Goal: Check status

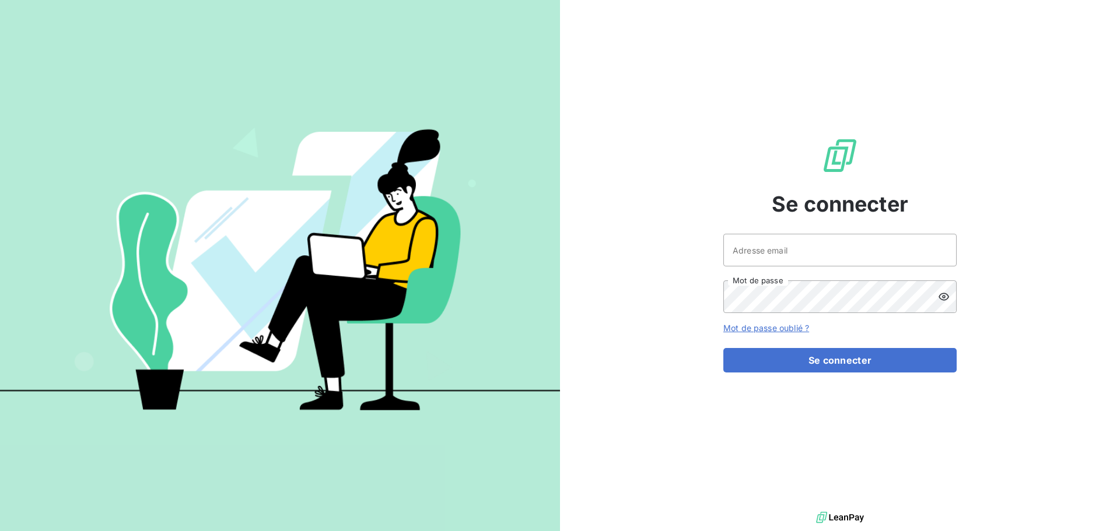
click at [0, 531] on div at bounding box center [0, 531] width 0 height 0
type input "[EMAIL_ADDRESS][DOMAIN_NAME]"
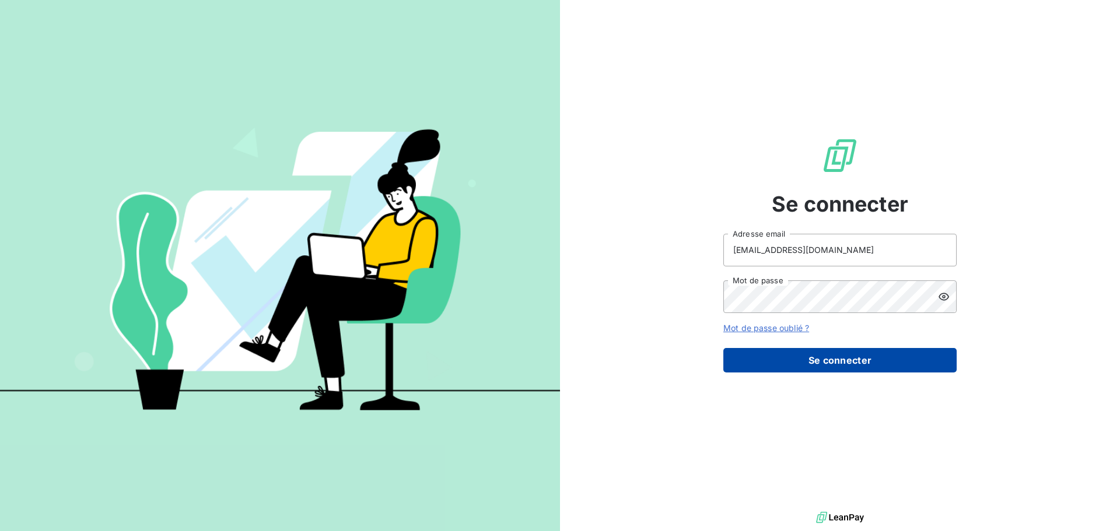
click at [851, 363] on button "Se connecter" at bounding box center [839, 360] width 233 height 25
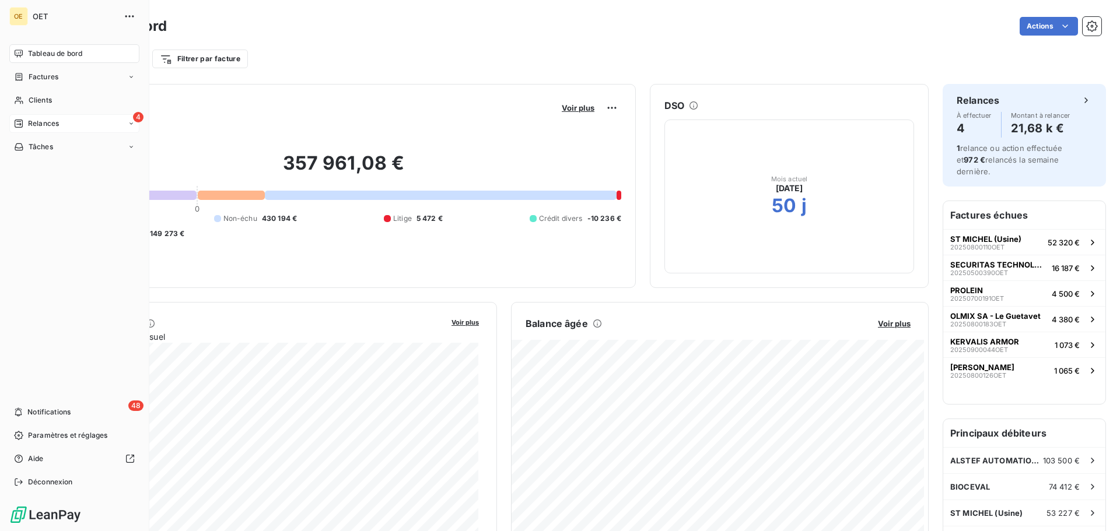
click at [129, 121] on icon at bounding box center [131, 123] width 7 height 7
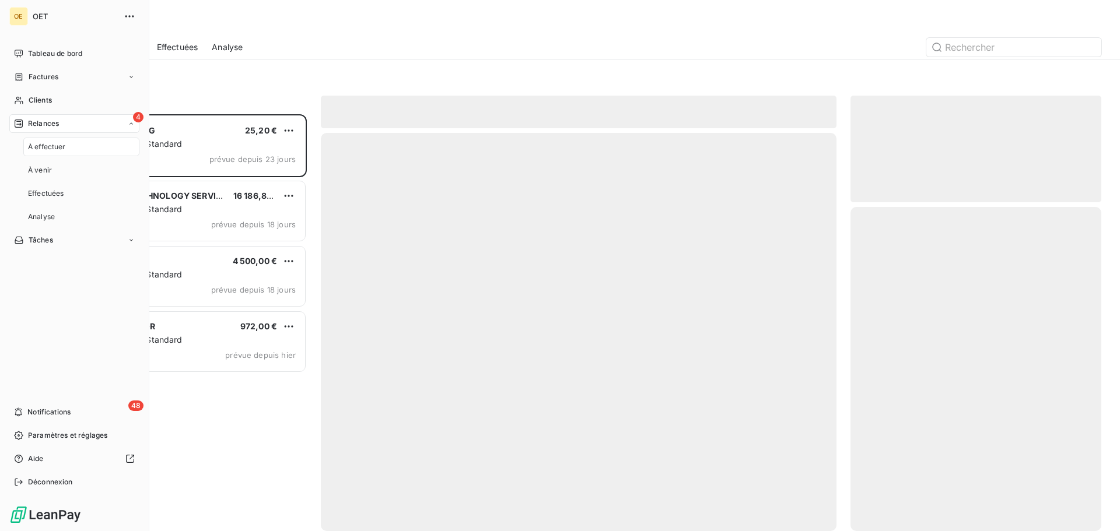
click at [67, 125] on div "4 Relances" at bounding box center [74, 123] width 130 height 19
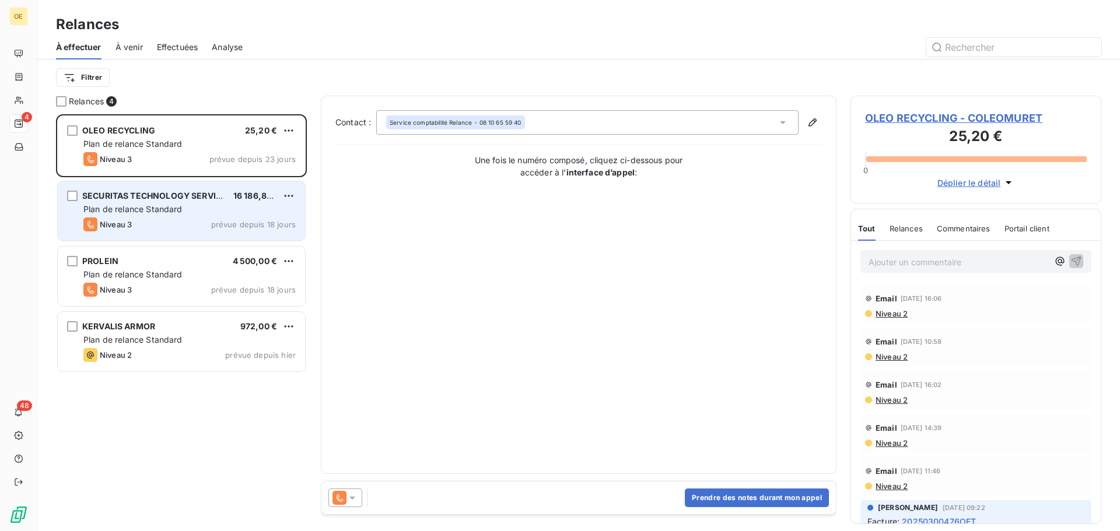
click at [172, 226] on div "Niveau 3 prévue depuis 18 jours" at bounding box center [189, 225] width 212 height 14
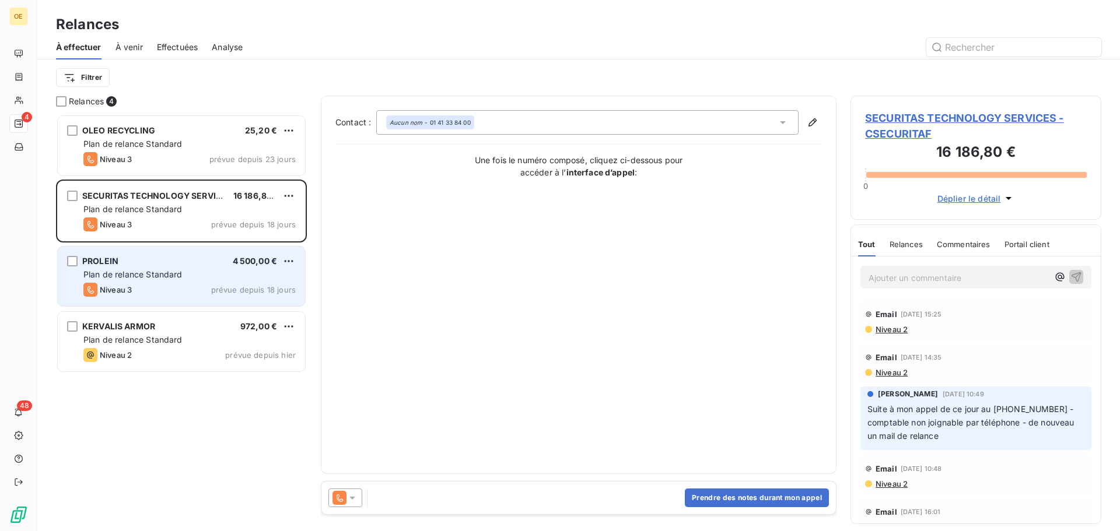
click at [185, 276] on div "Plan de relance Standard" at bounding box center [189, 275] width 212 height 12
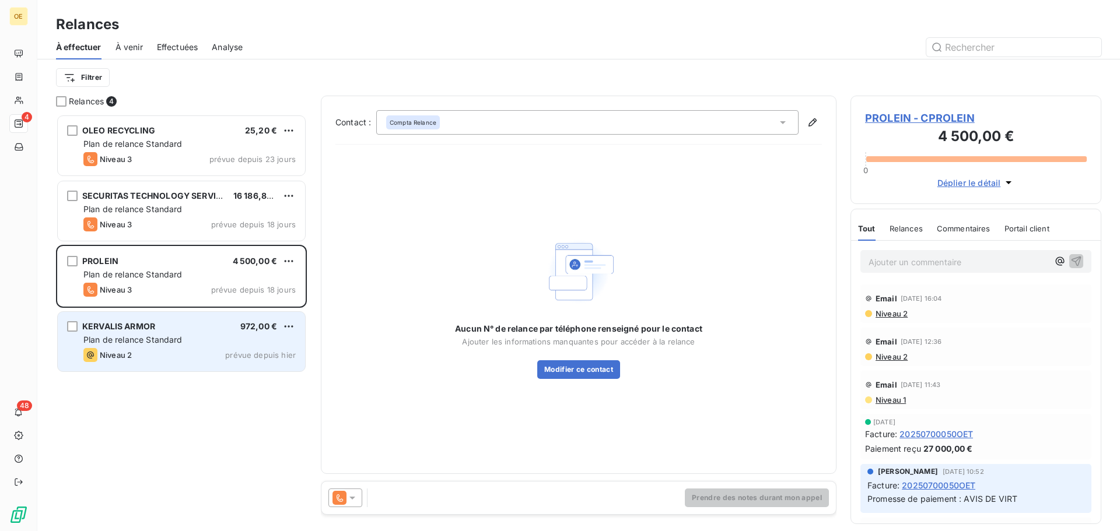
click at [186, 348] on div "Niveau 2 prévue depuis hier" at bounding box center [189, 355] width 212 height 14
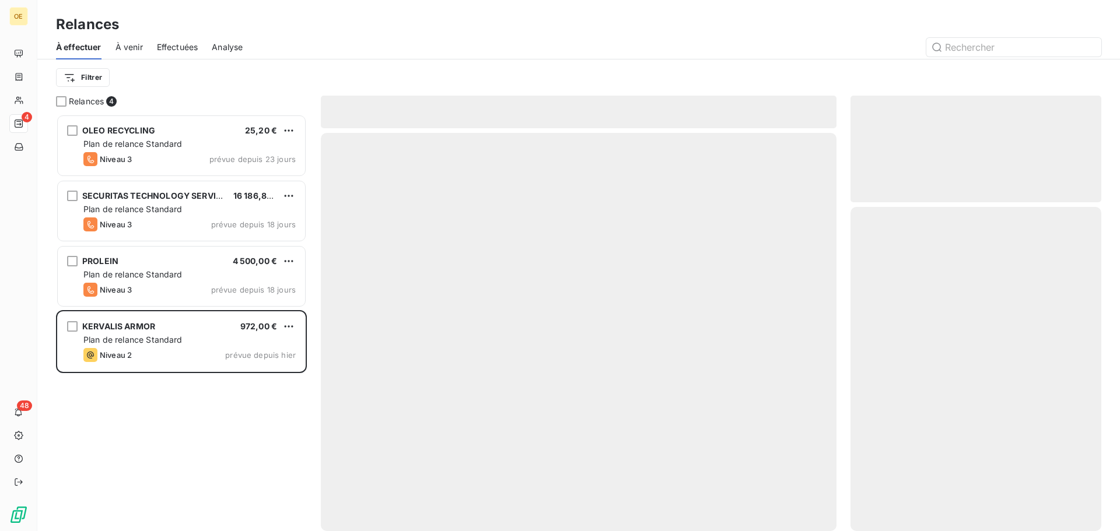
click at [208, 464] on div "OLEO RECYCLING 25,20 € Plan de relance Standard Niveau 3 prévue depuis 23 jours…" at bounding box center [181, 322] width 251 height 417
